Goal: Find specific page/section: Find specific page/section

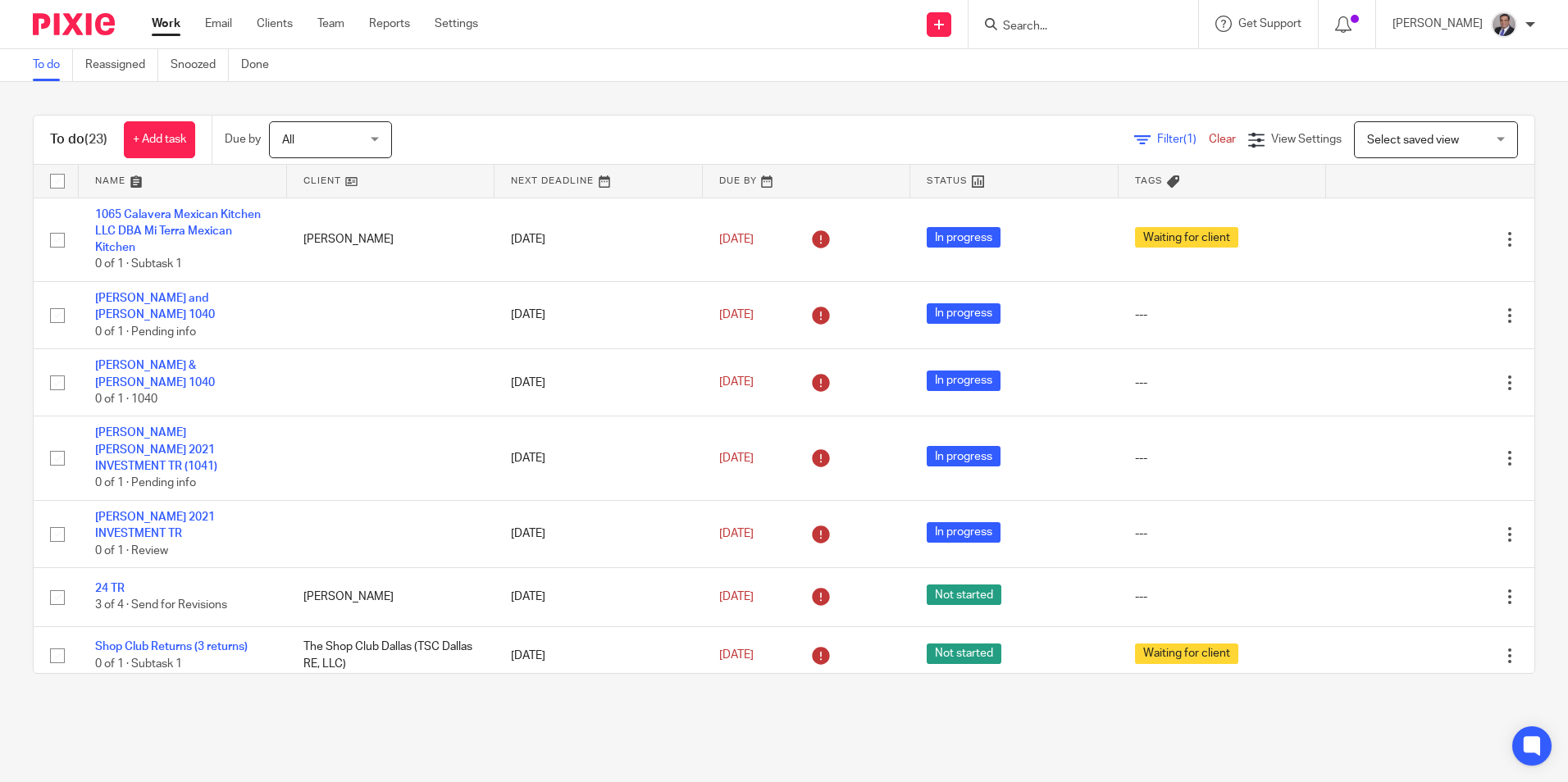
click at [1129, 26] on input "Search" at bounding box center [1075, 26] width 148 height 14
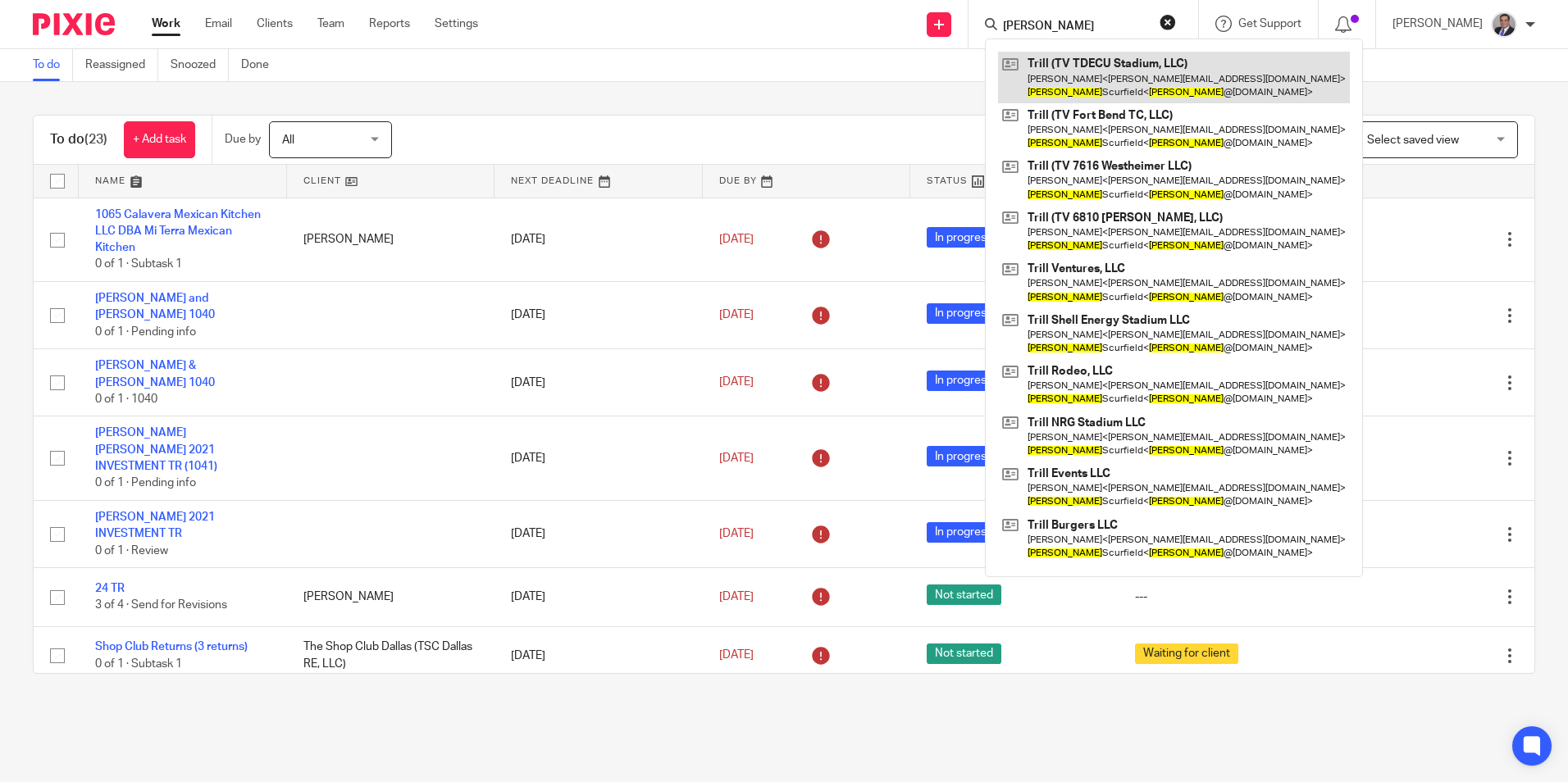
type input "[PERSON_NAME]"
click at [1115, 81] on link at bounding box center [1173, 77] width 352 height 51
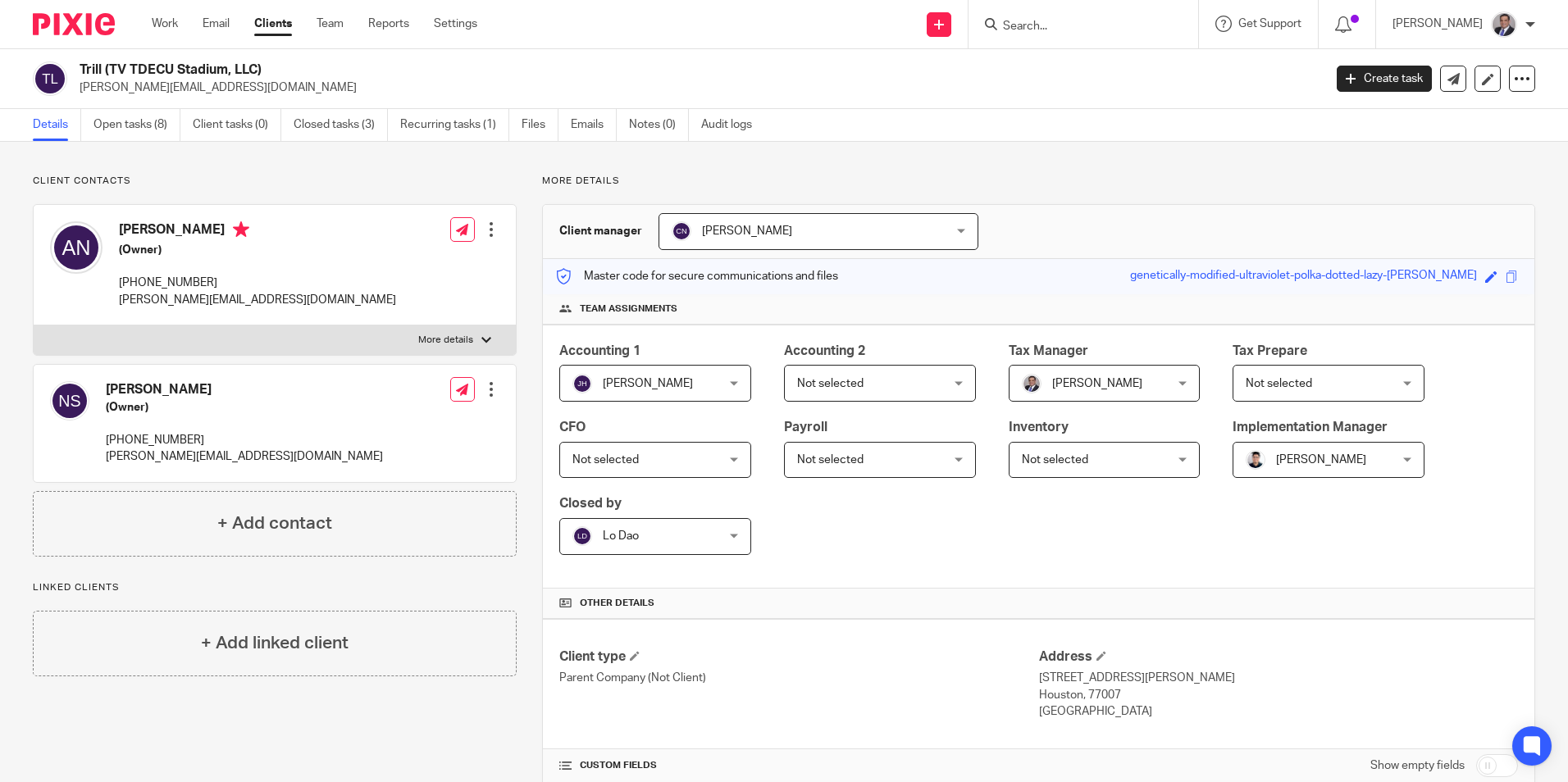
click at [1135, 26] on input "Search" at bounding box center [1075, 26] width 148 height 14
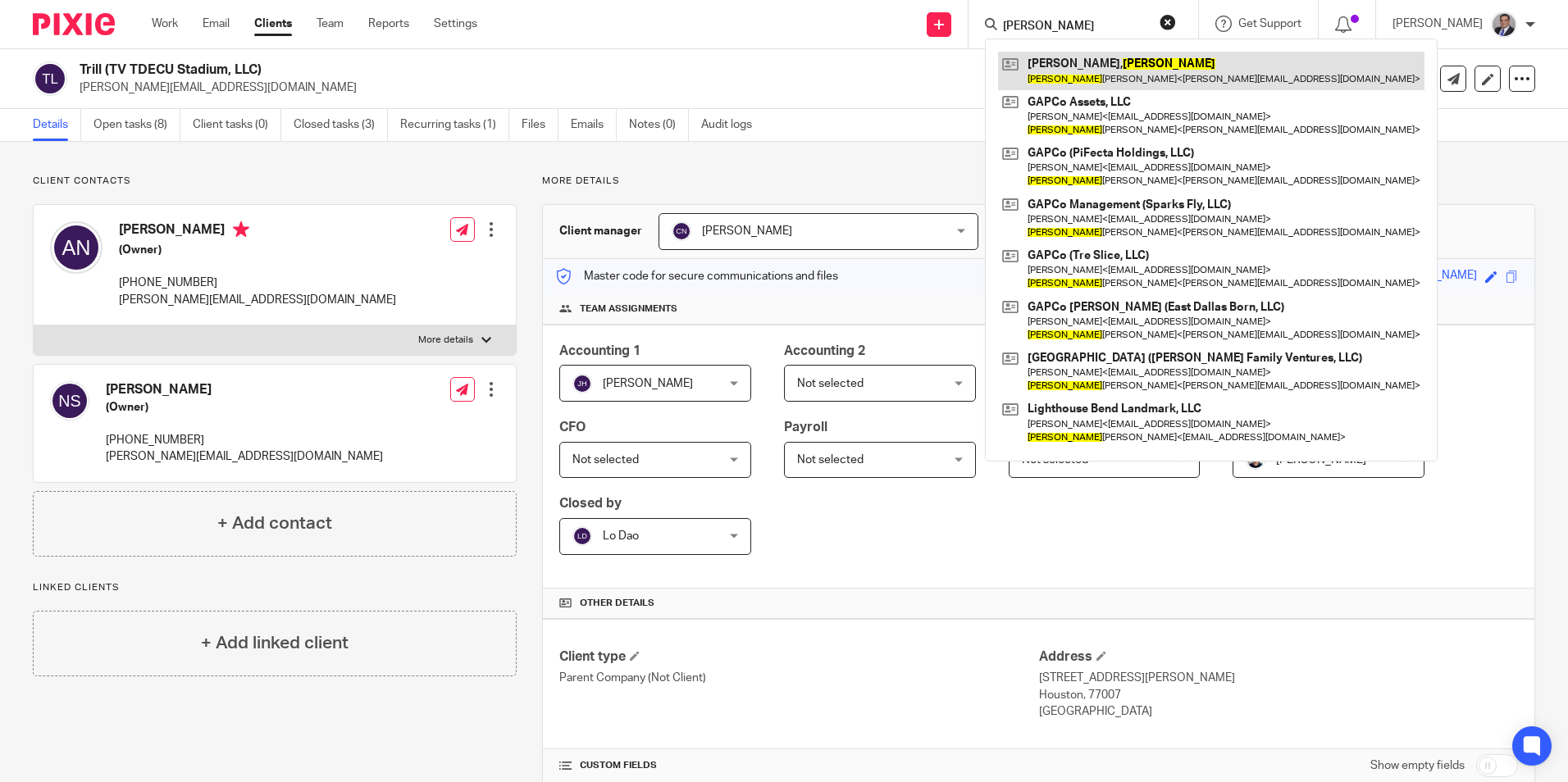
type input "sammy"
click at [1238, 63] on link at bounding box center [1211, 70] width 427 height 38
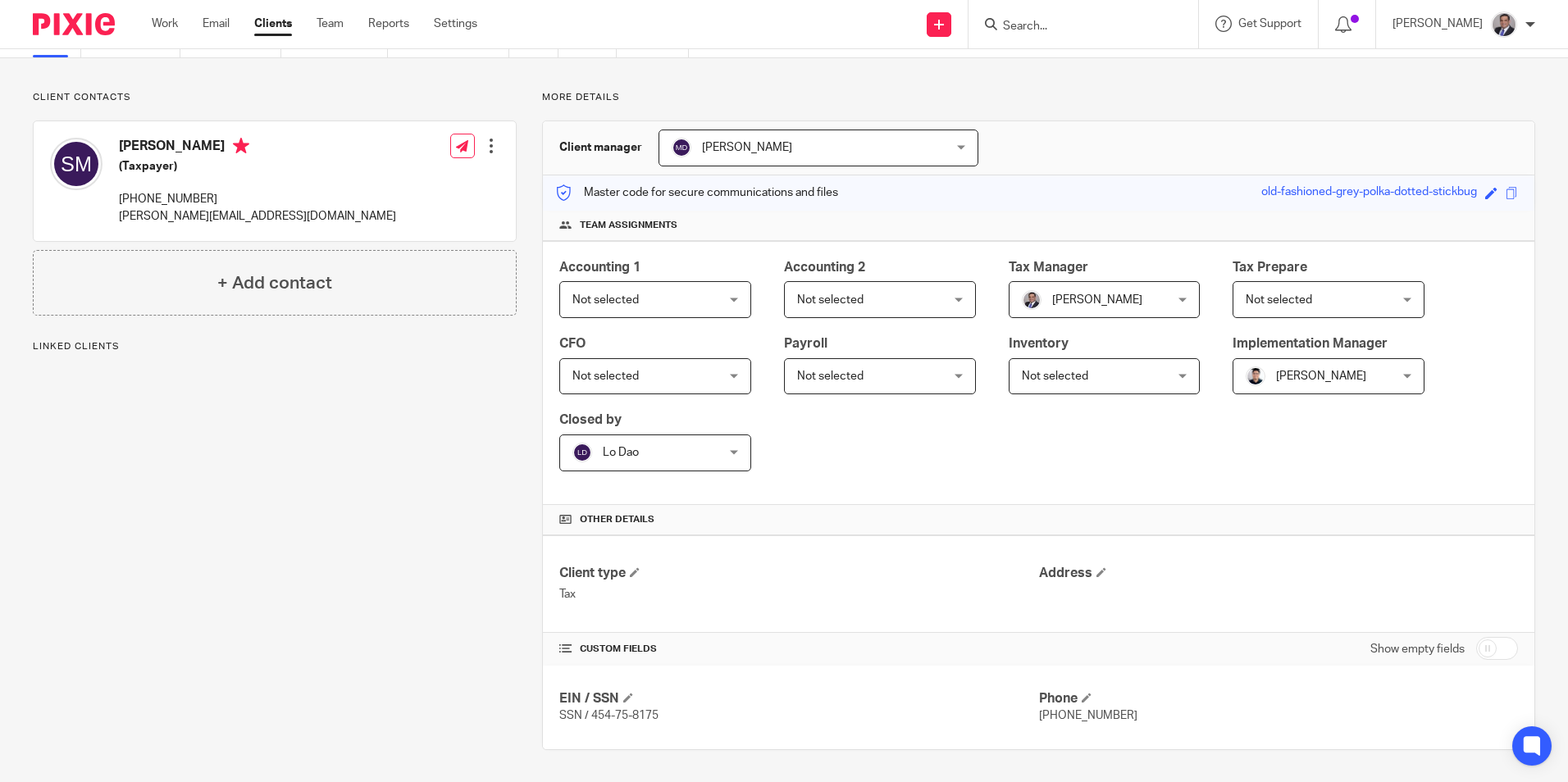
scroll to position [84, 0]
drag, startPoint x: 220, startPoint y: 214, endPoint x: 117, endPoint y: 211, distance: 103.0
click at [117, 211] on div "Sammy Mandell (Taxpayer) 214-641-1712 sam@gapco.pizza" at bounding box center [223, 181] width 346 height 103
drag, startPoint x: 117, startPoint y: 211, endPoint x: 133, endPoint y: 218, distance: 17.5
copy p "sam@gapco.pizza"
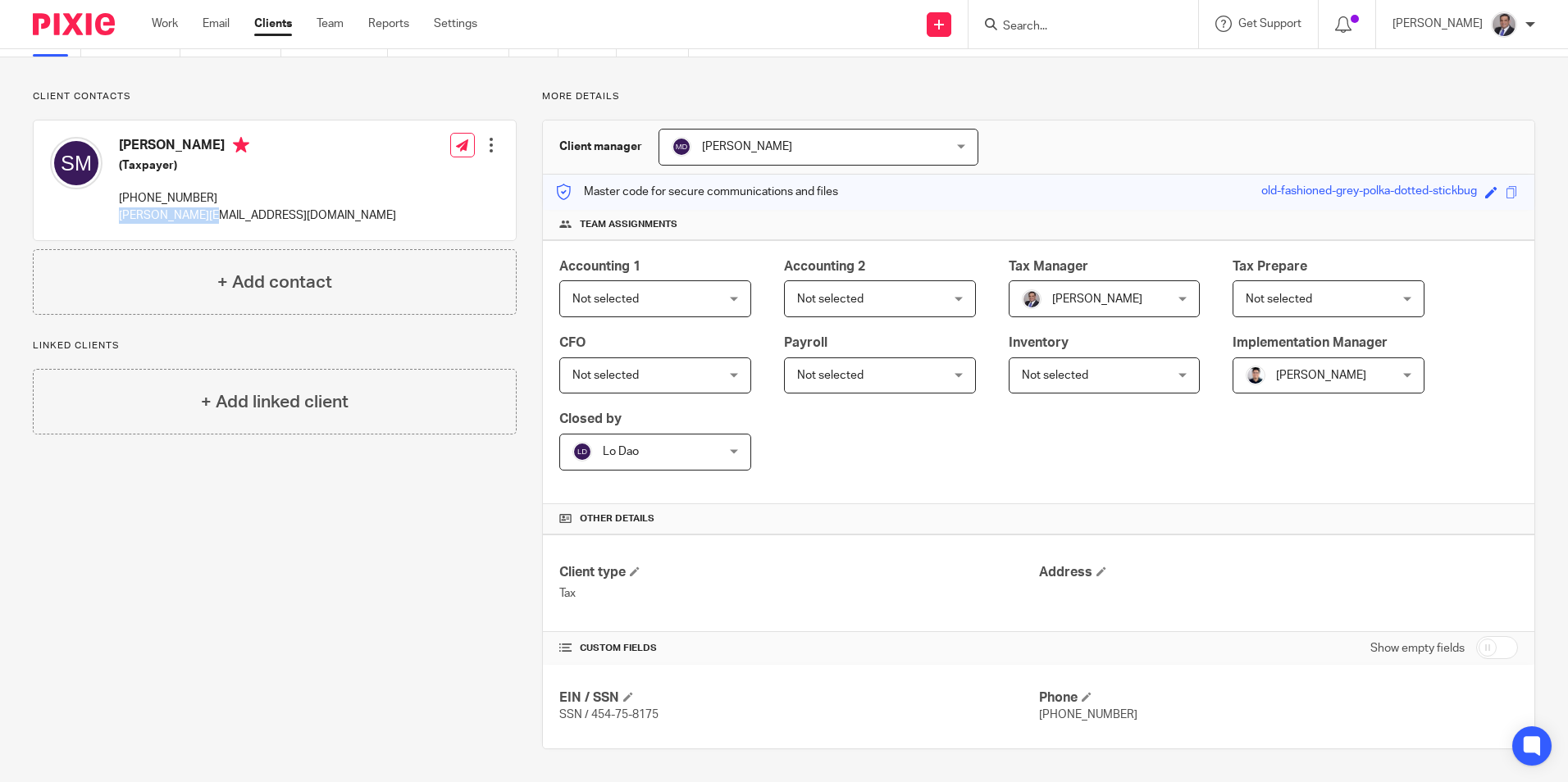
click at [1324, 295] on span "Not selected" at bounding box center [1317, 298] width 142 height 35
